Goal: Information Seeking & Learning: Learn about a topic

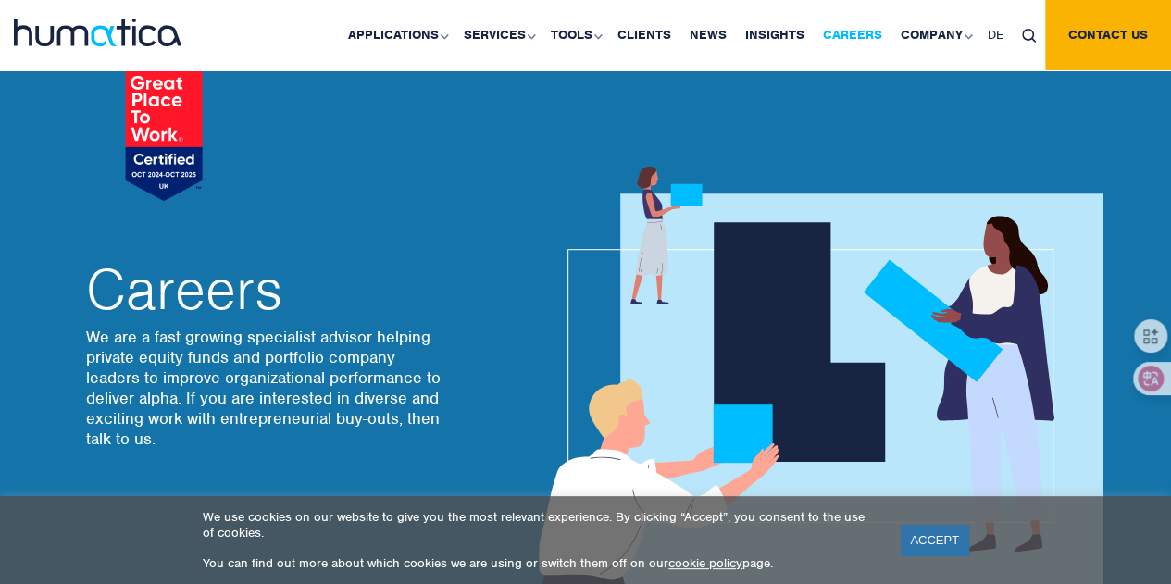
click at [889, 47] on link "Careers" at bounding box center [853, 35] width 78 height 70
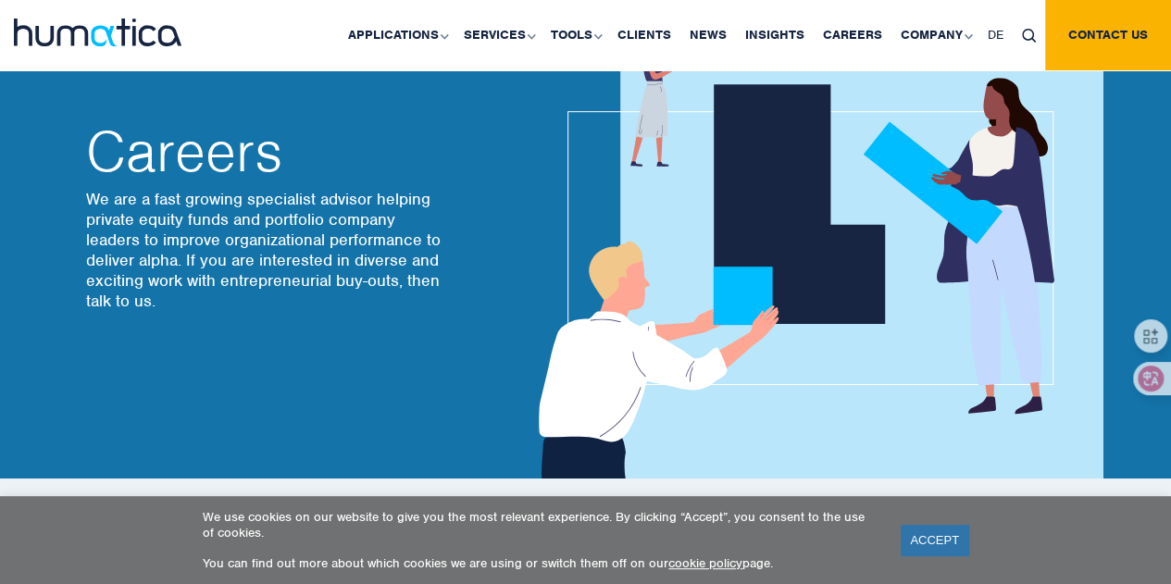
scroll to position [185, 0]
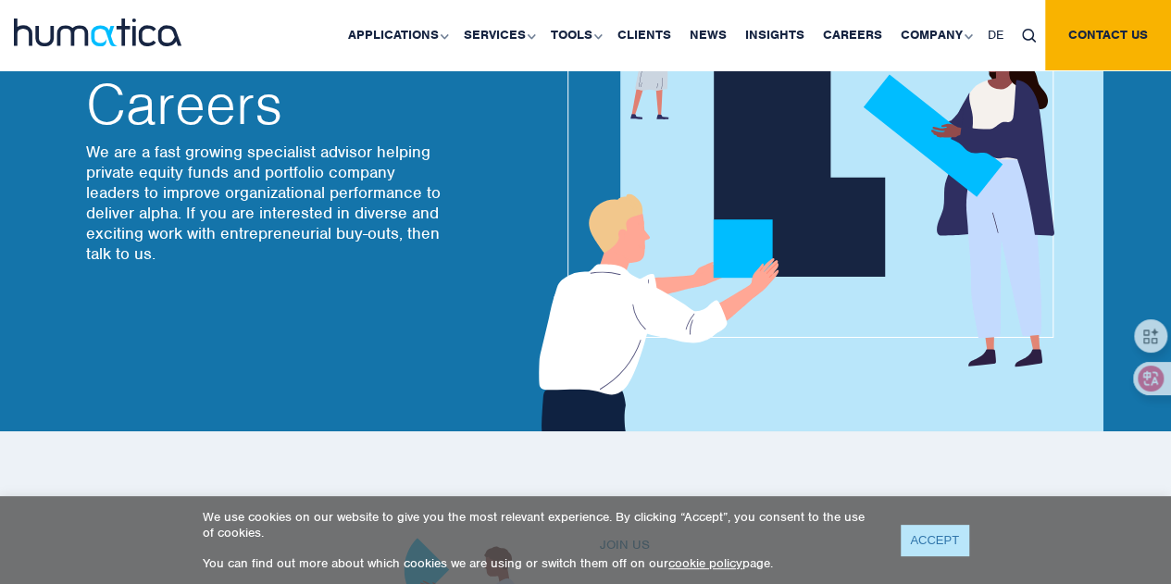
click at [949, 540] on link "ACCEPT" at bounding box center [935, 540] width 68 height 31
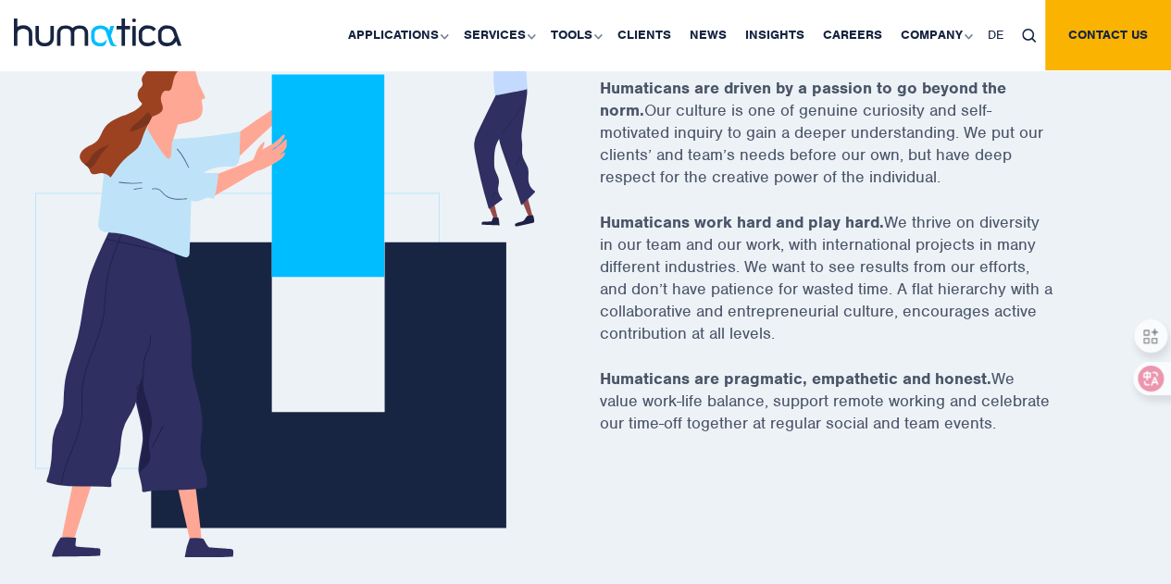
scroll to position [833, 0]
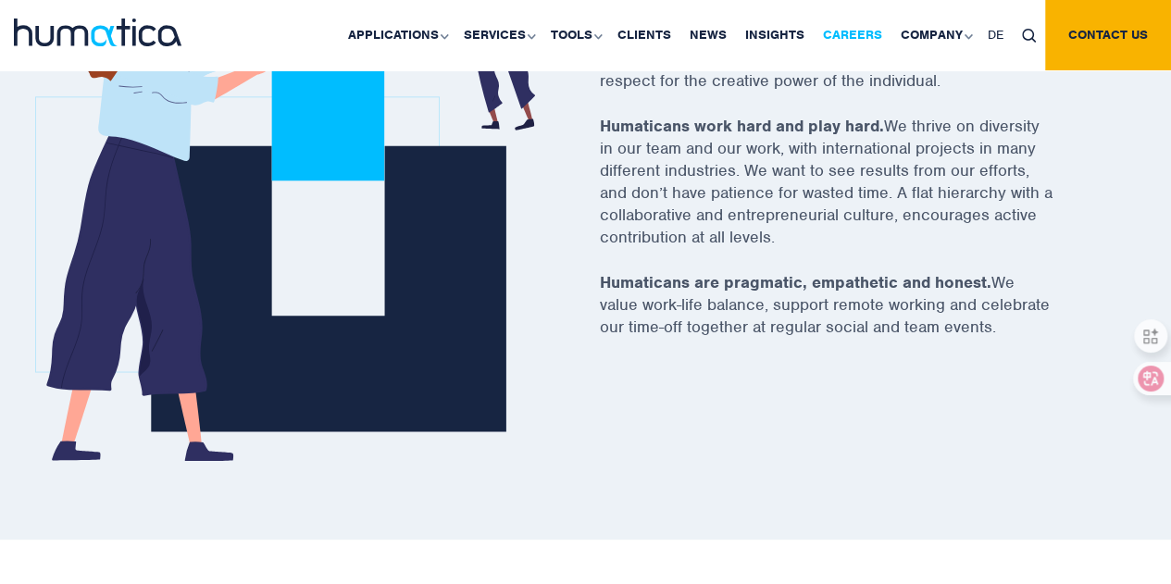
click at [870, 39] on link "Careers" at bounding box center [853, 35] width 78 height 70
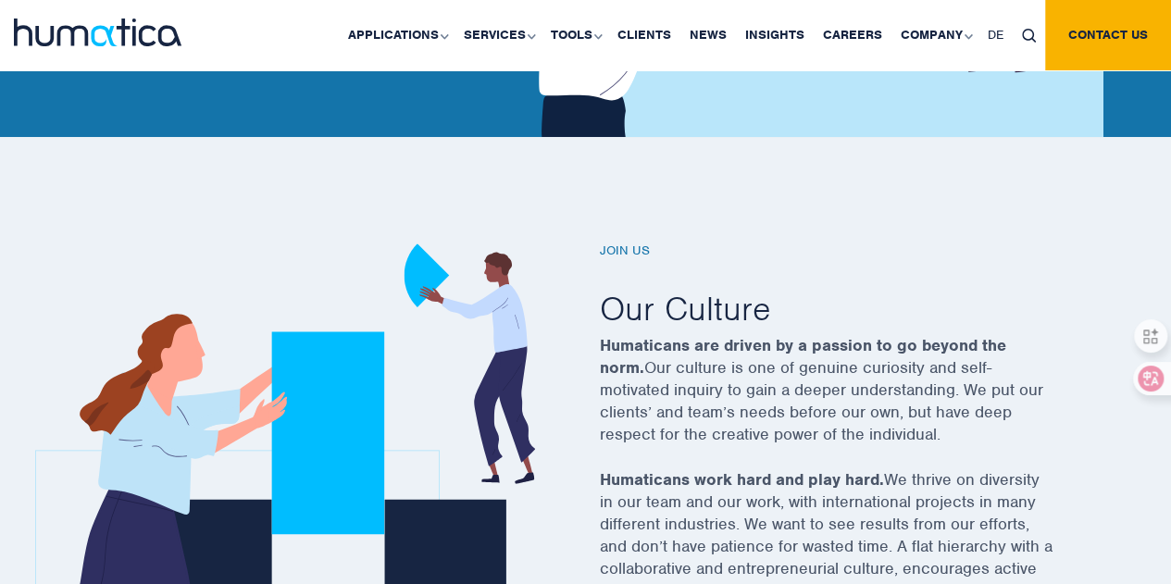
scroll to position [370, 0]
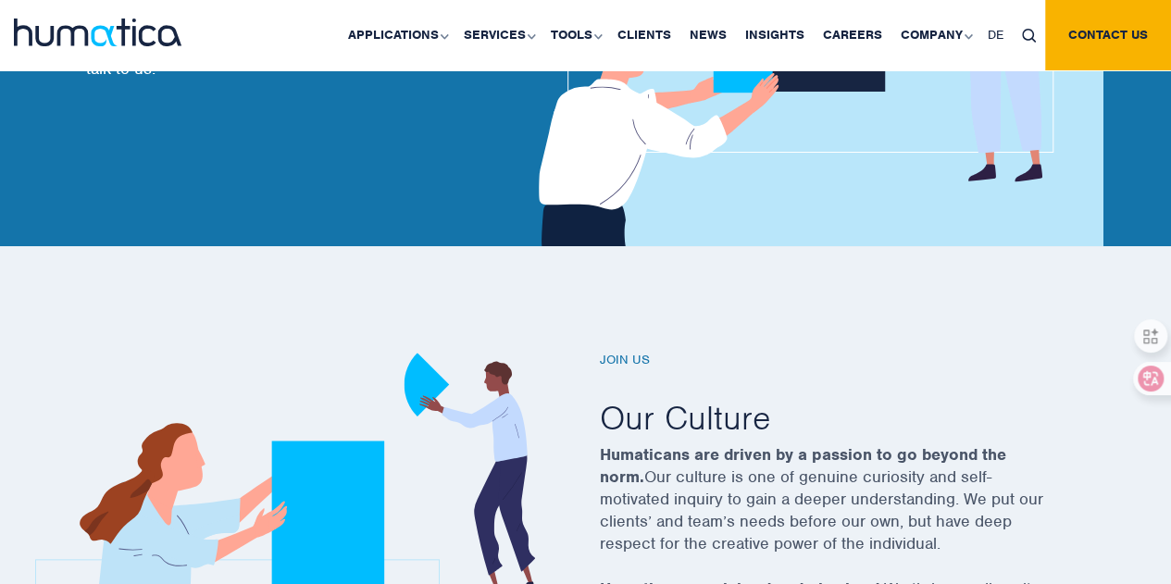
click at [636, 366] on h6 "Join us" at bounding box center [850, 361] width 500 height 16
click at [639, 353] on h6 "Join us" at bounding box center [850, 361] width 500 height 16
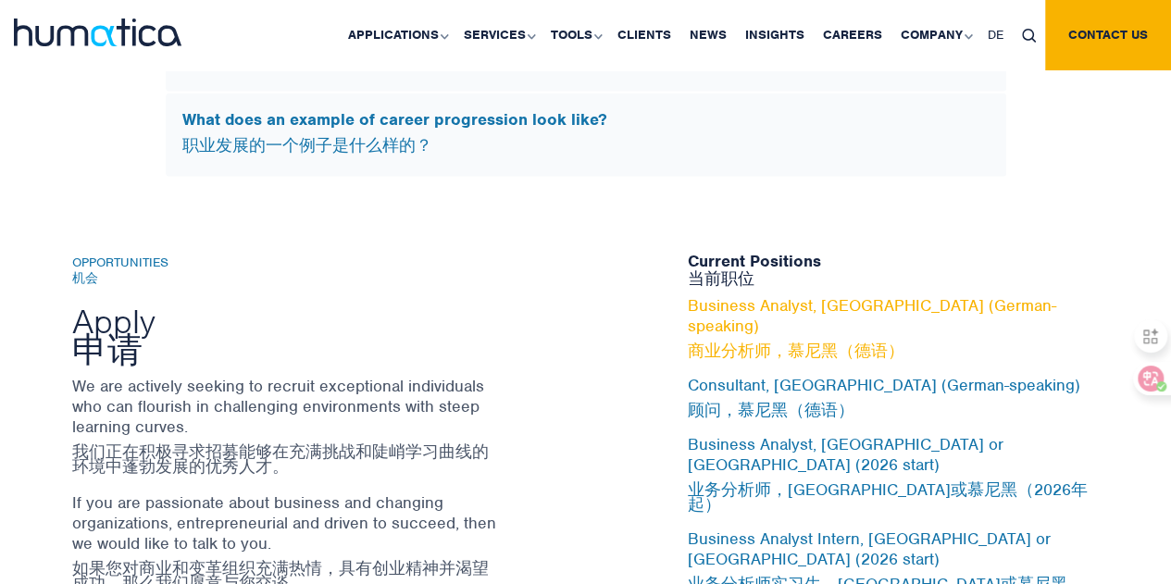
scroll to position [6234, 0]
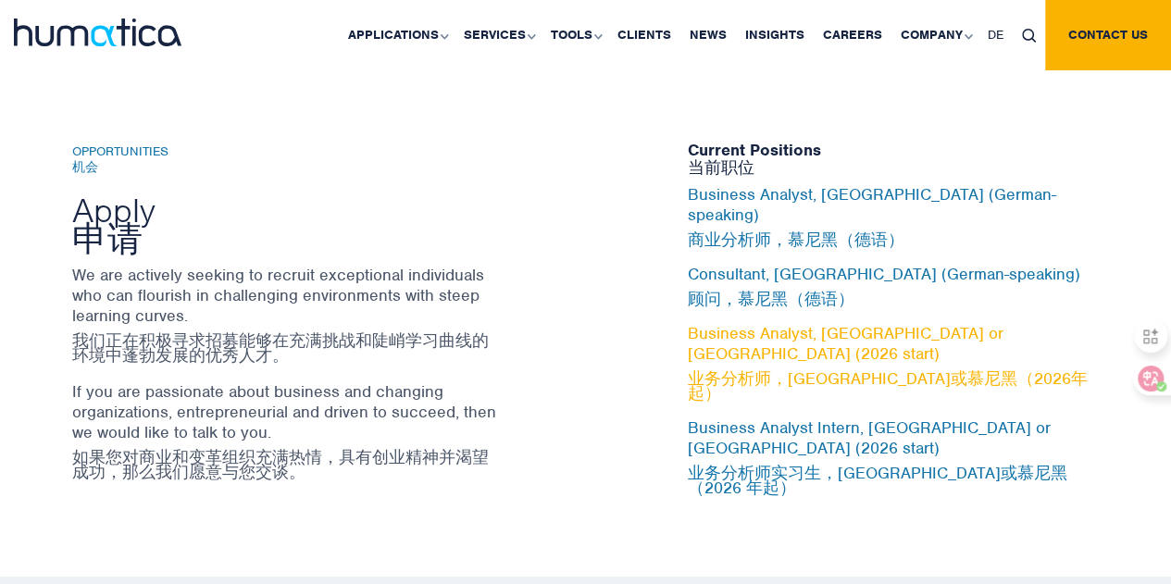
drag, startPoint x: 839, startPoint y: 347, endPoint x: 783, endPoint y: 364, distance: 58.0
click at [783, 369] on font "业务分析师，伦敦或慕尼黑（2026年起）" at bounding box center [888, 386] width 400 height 35
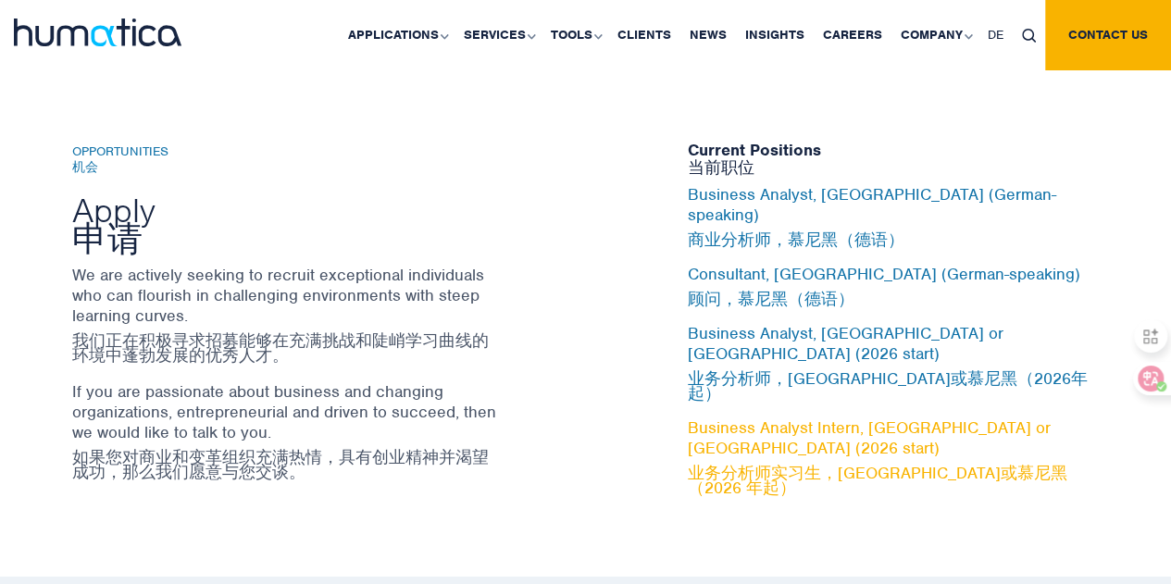
click at [846, 463] on font "业务分析师实习生，伦敦或慕尼黑（2026 年起）" at bounding box center [878, 480] width 380 height 35
